Goal: Information Seeking & Learning: Check status

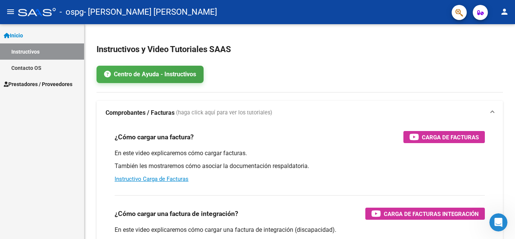
click at [46, 82] on span "Prestadores / Proveedores" at bounding box center [38, 84] width 69 height 8
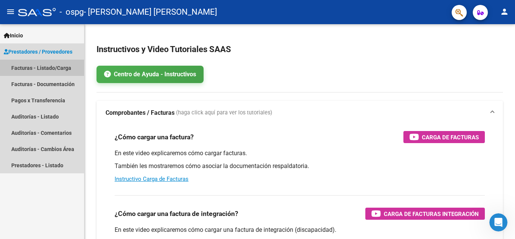
click at [49, 69] on link "Facturas - Listado/Carga" at bounding box center [42, 68] width 84 height 16
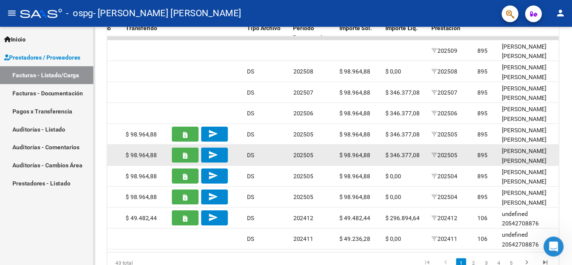
scroll to position [0, 691]
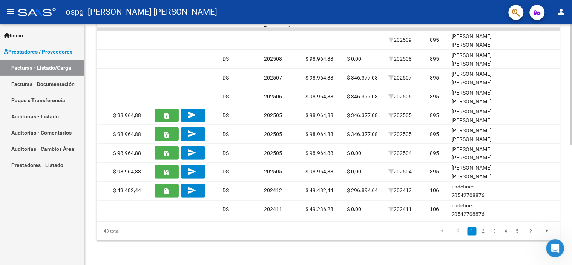
drag, startPoint x: 570, startPoint y: 166, endPoint x: 571, endPoint y: 161, distance: 5.7
click at [509, 161] on div "Video tutorial PRESTADORES -> Listado de CPBTs Emitidos por Prestadores / Prove…" at bounding box center [329, 28] width 488 height 474
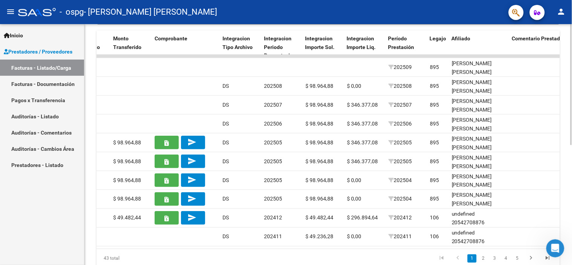
scroll to position [203, 0]
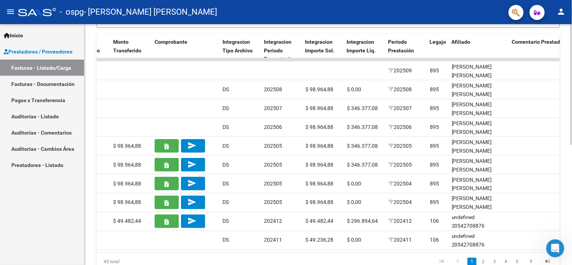
click at [509, 144] on div at bounding box center [572, 189] width 2 height 121
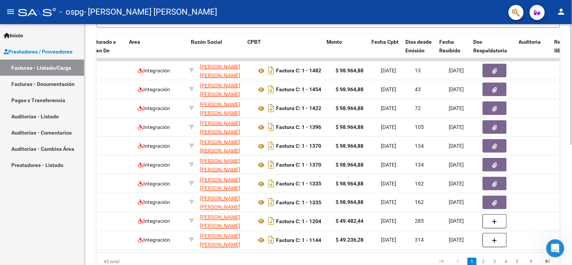
scroll to position [0, 125]
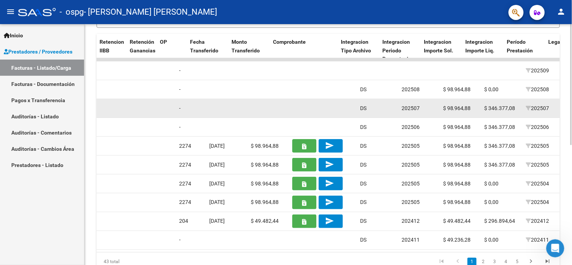
drag, startPoint x: 288, startPoint y: 106, endPoint x: 554, endPoint y: 111, distance: 266.1
click at [509, 111] on div "59622 Integración [PERSON_NAME] [PERSON_NAME] 27104762587 Factura C: 1 - 1422 $…" at bounding box center [338, 108] width 1591 height 19
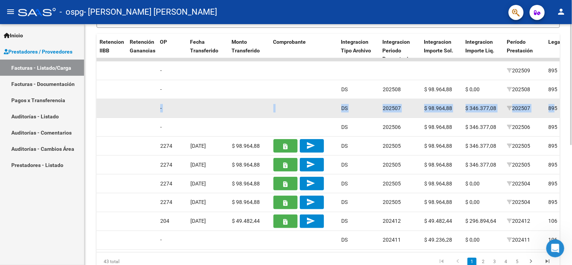
click at [463, 112] on datatable-body-cell "$ 346.377,08" at bounding box center [484, 108] width 42 height 18
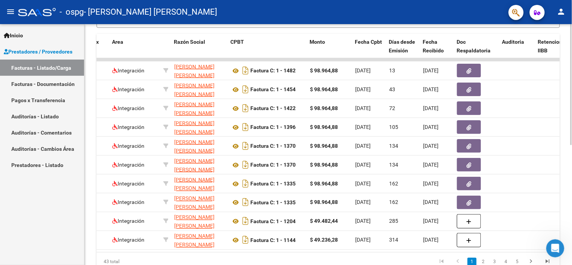
scroll to position [0, 128]
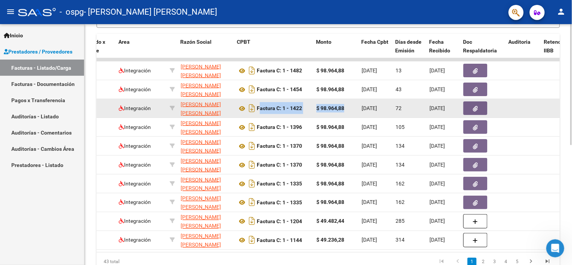
drag, startPoint x: 259, startPoint y: 108, endPoint x: 345, endPoint y: 114, distance: 86.6
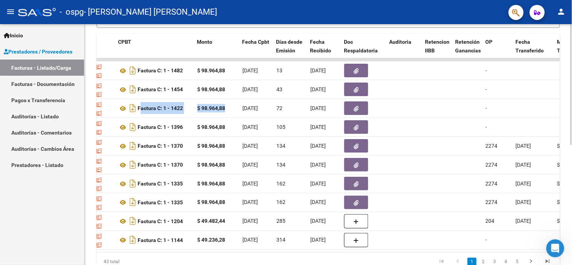
scroll to position [0, 245]
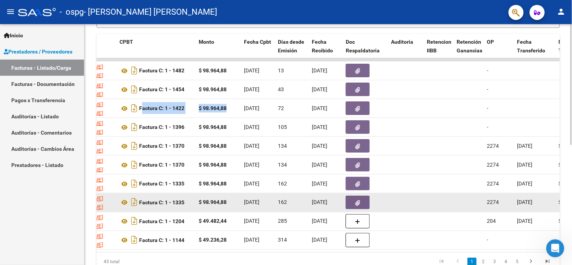
drag, startPoint x: 140, startPoint y: 145, endPoint x: 194, endPoint y: 196, distance: 74.2
click at [194, 196] on datatable-scroller "61457 Integración [PERSON_NAME] [PERSON_NAME] 27104762587 Factura C: 1 - 1482 $…" at bounding box center [83, 154] width 464 height 192
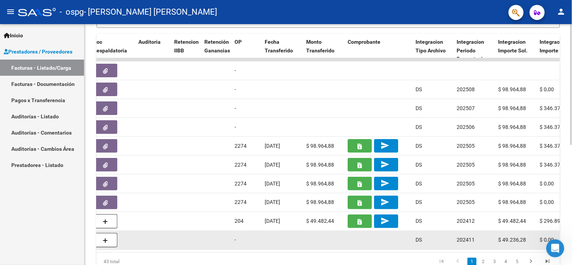
scroll to position [0, 496]
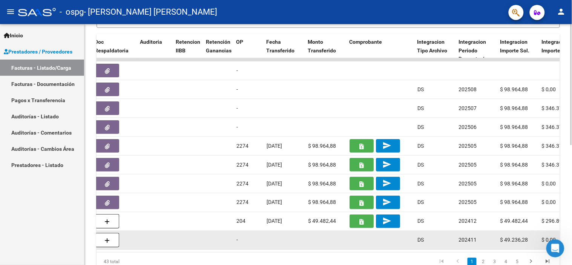
click at [278, 238] on datatable-body-cell at bounding box center [285, 240] width 42 height 18
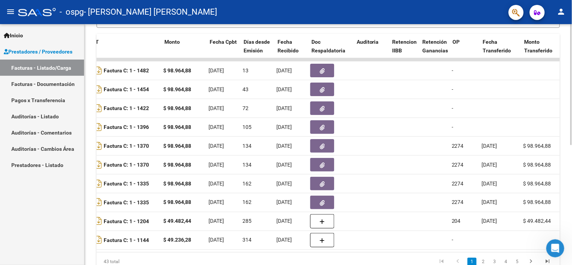
scroll to position [0, 275]
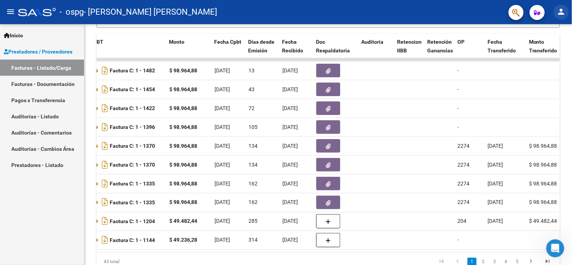
click at [509, 11] on mat-icon "person" at bounding box center [561, 11] width 9 height 9
click at [509, 51] on button "exit_to_app Salir" at bounding box center [547, 50] width 46 height 18
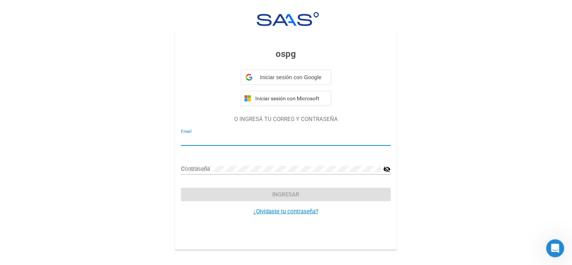
type input "[EMAIL_ADDRESS][DOMAIN_NAME]"
